Goal: Task Accomplishment & Management: Use online tool/utility

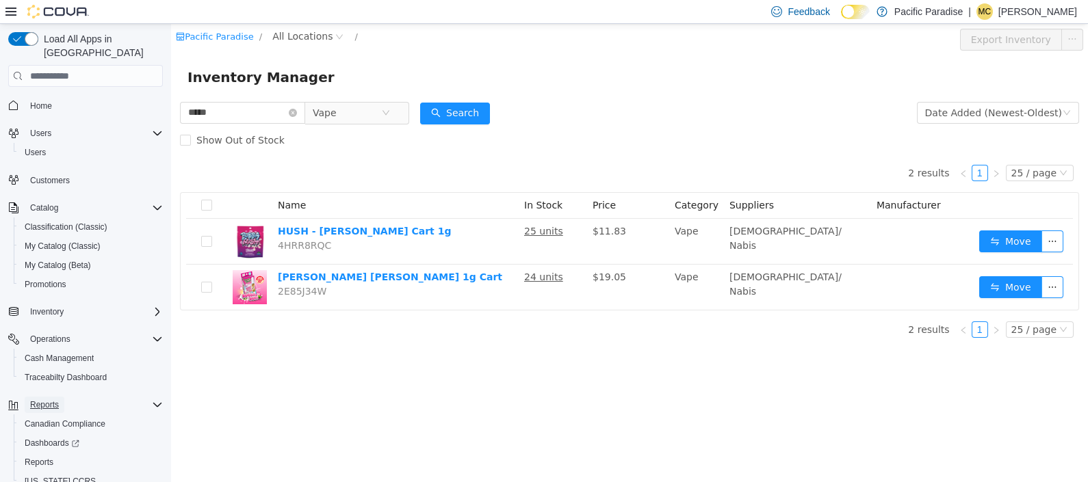
click at [60, 397] on button "Reports" at bounding box center [45, 405] width 40 height 16
click at [51, 399] on span "Reports" at bounding box center [44, 404] width 29 height 11
click at [49, 457] on span "Reports" at bounding box center [39, 462] width 29 height 11
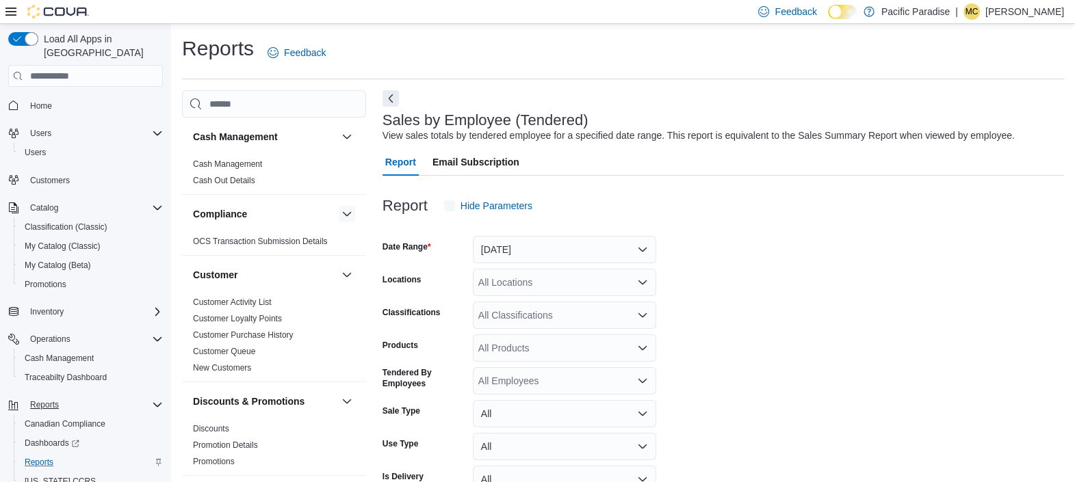
scroll to position [31, 0]
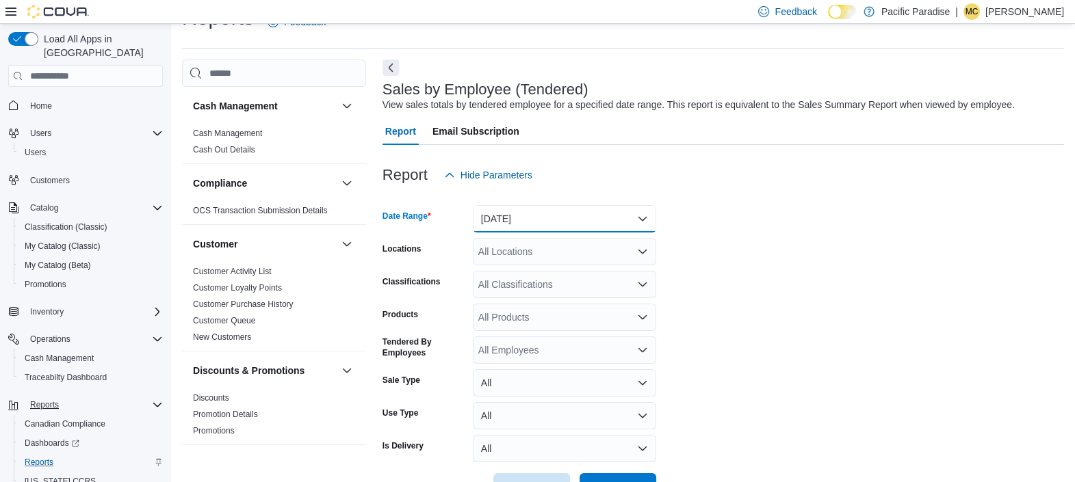
click at [642, 222] on button "[DATE]" at bounding box center [564, 218] width 183 height 27
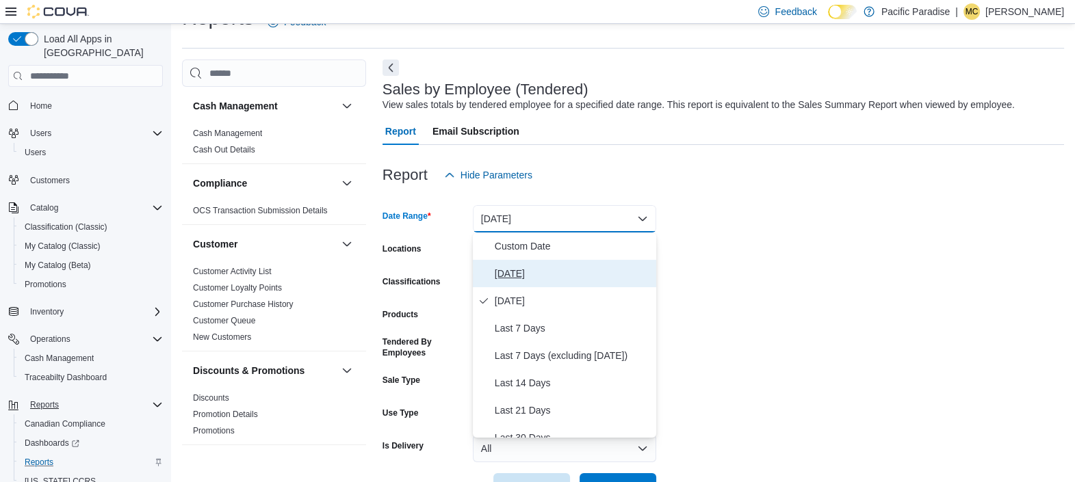
click at [599, 285] on button "[DATE]" at bounding box center [564, 273] width 183 height 27
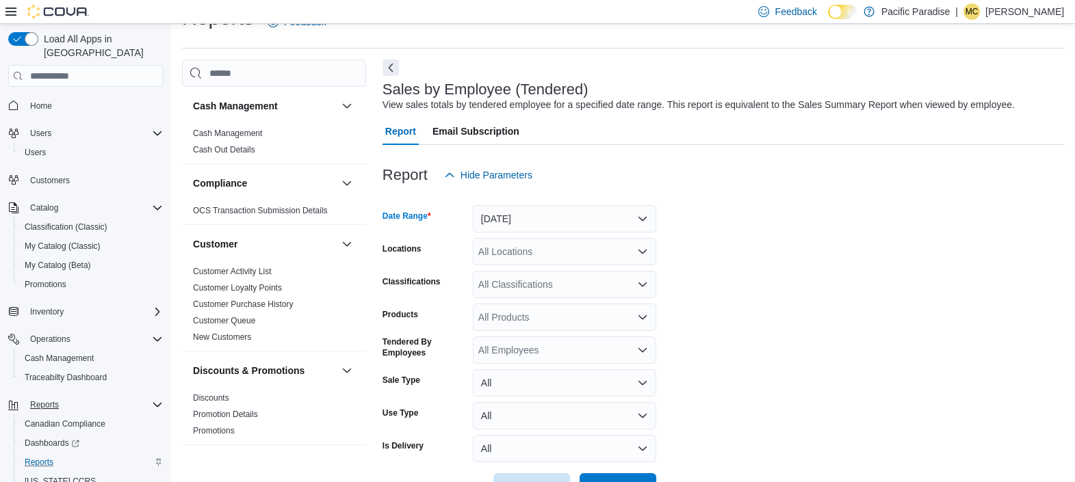
click at [646, 251] on icon "Open list of options" at bounding box center [642, 251] width 11 height 11
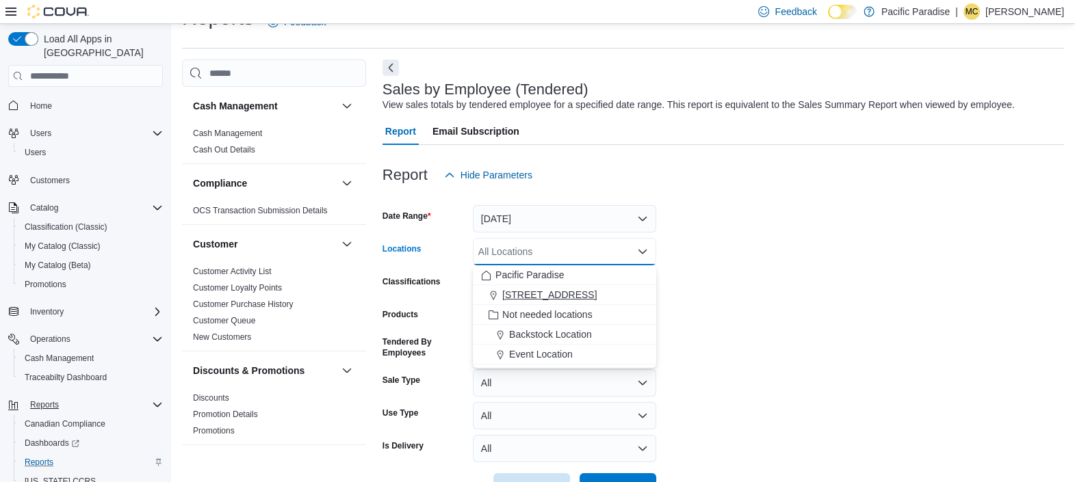
click at [625, 294] on div "[STREET_ADDRESS]" at bounding box center [564, 295] width 167 height 14
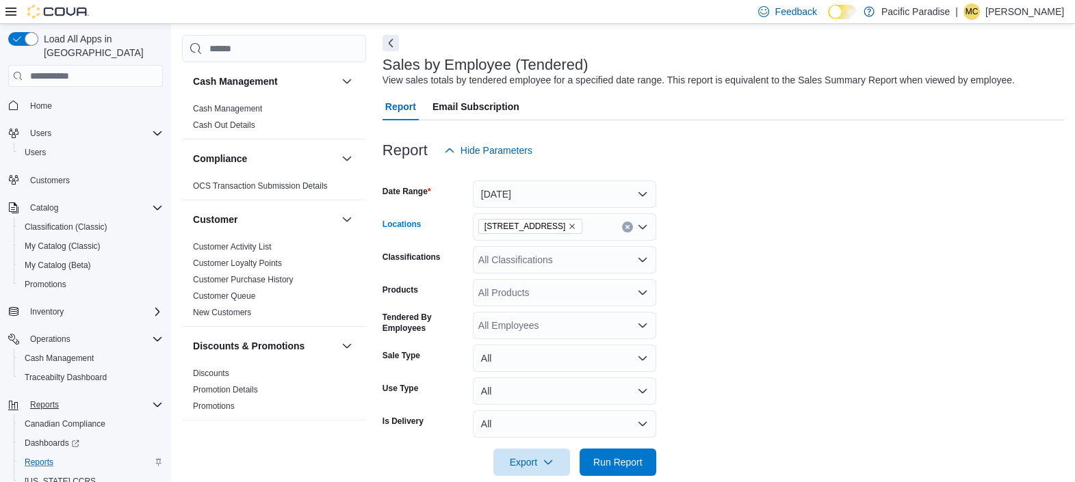
scroll to position [76, 0]
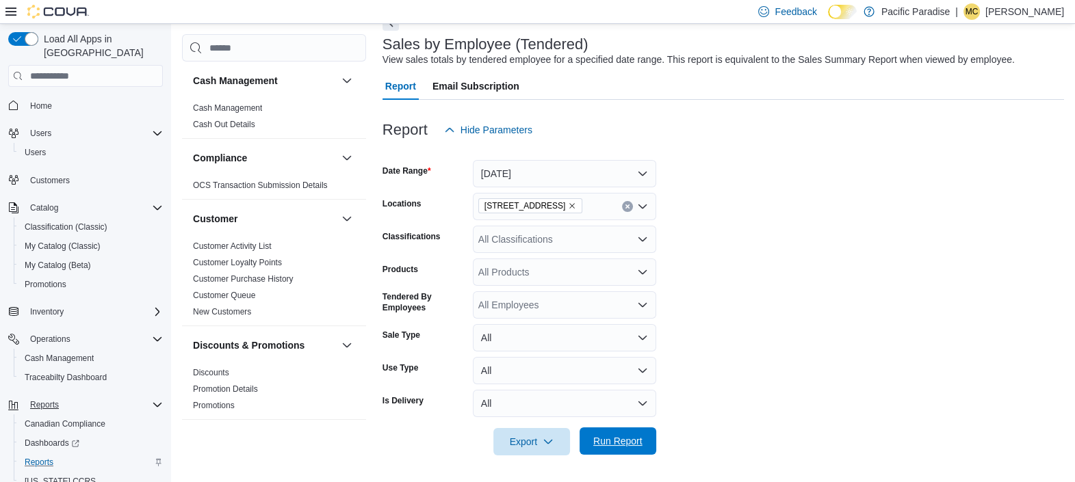
click at [606, 441] on span "Run Report" at bounding box center [617, 441] width 49 height 14
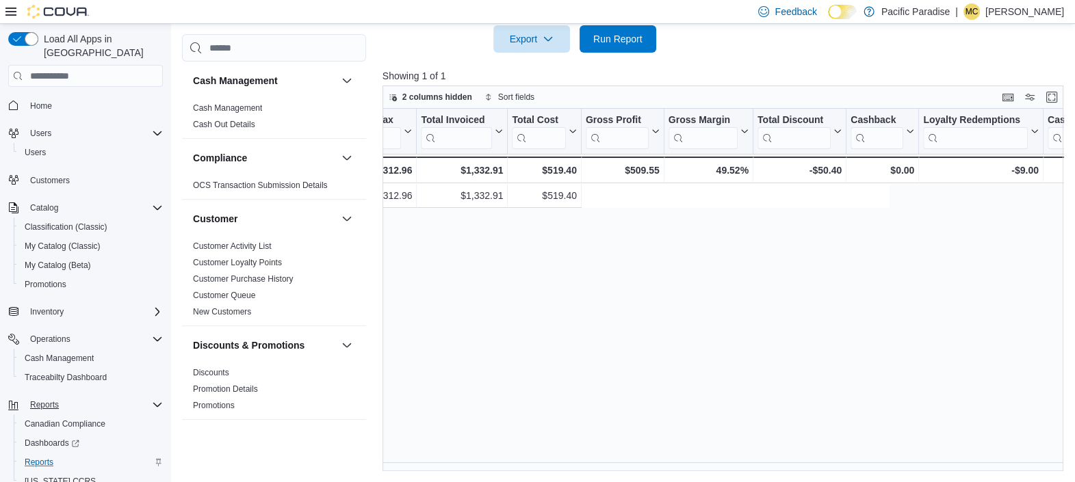
scroll to position [0, 1283]
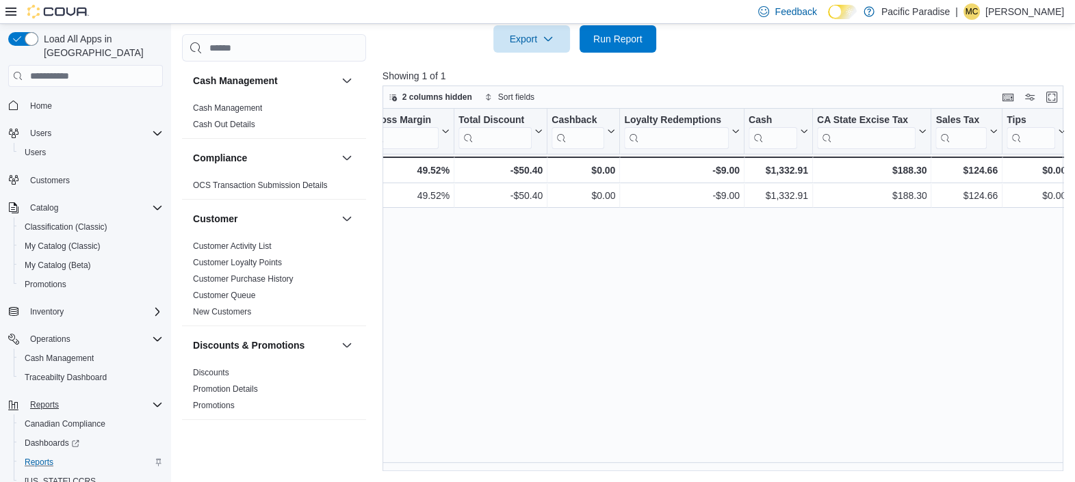
click at [1024, 14] on p "[PERSON_NAME]" at bounding box center [1024, 11] width 79 height 16
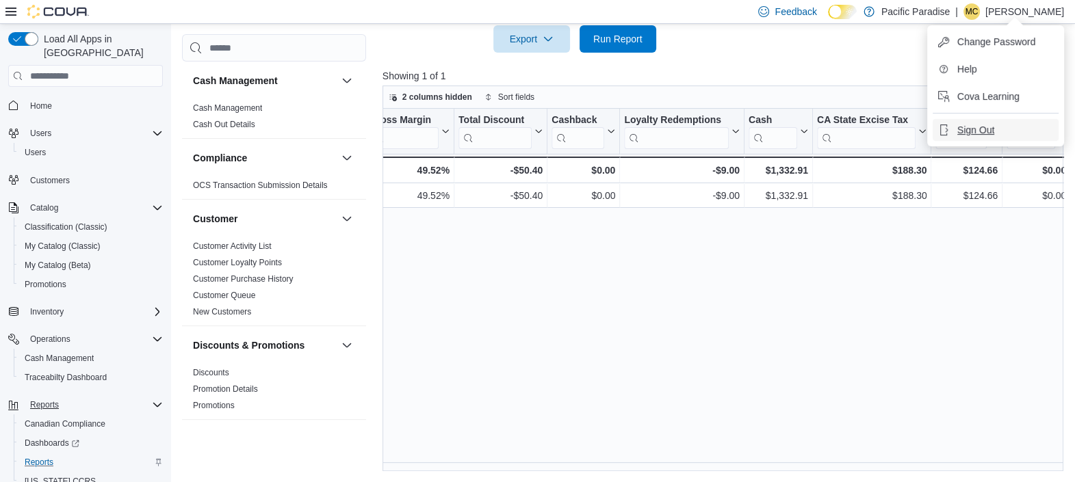
click at [977, 132] on span "Sign Out" at bounding box center [975, 130] width 37 height 14
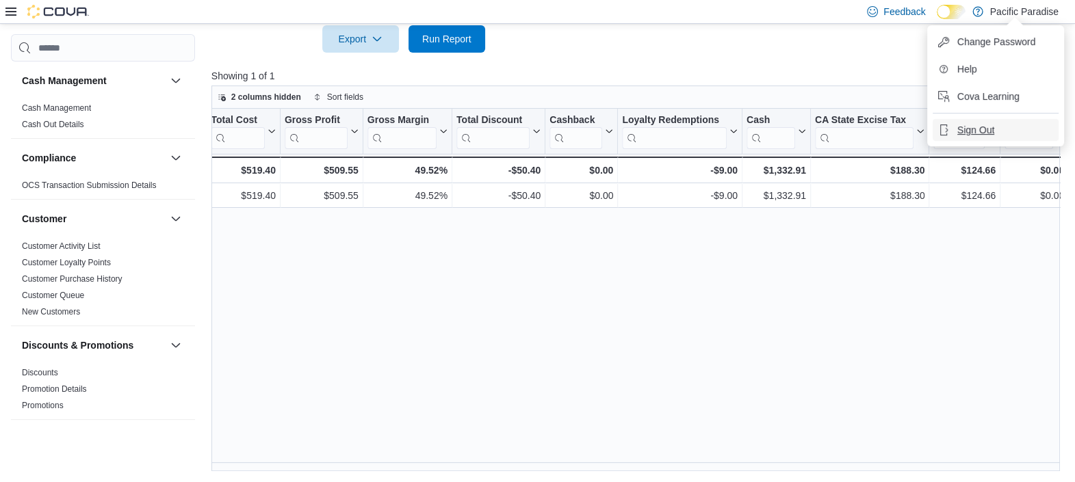
scroll to position [0, 1114]
